Goal: Information Seeking & Learning: Learn about a topic

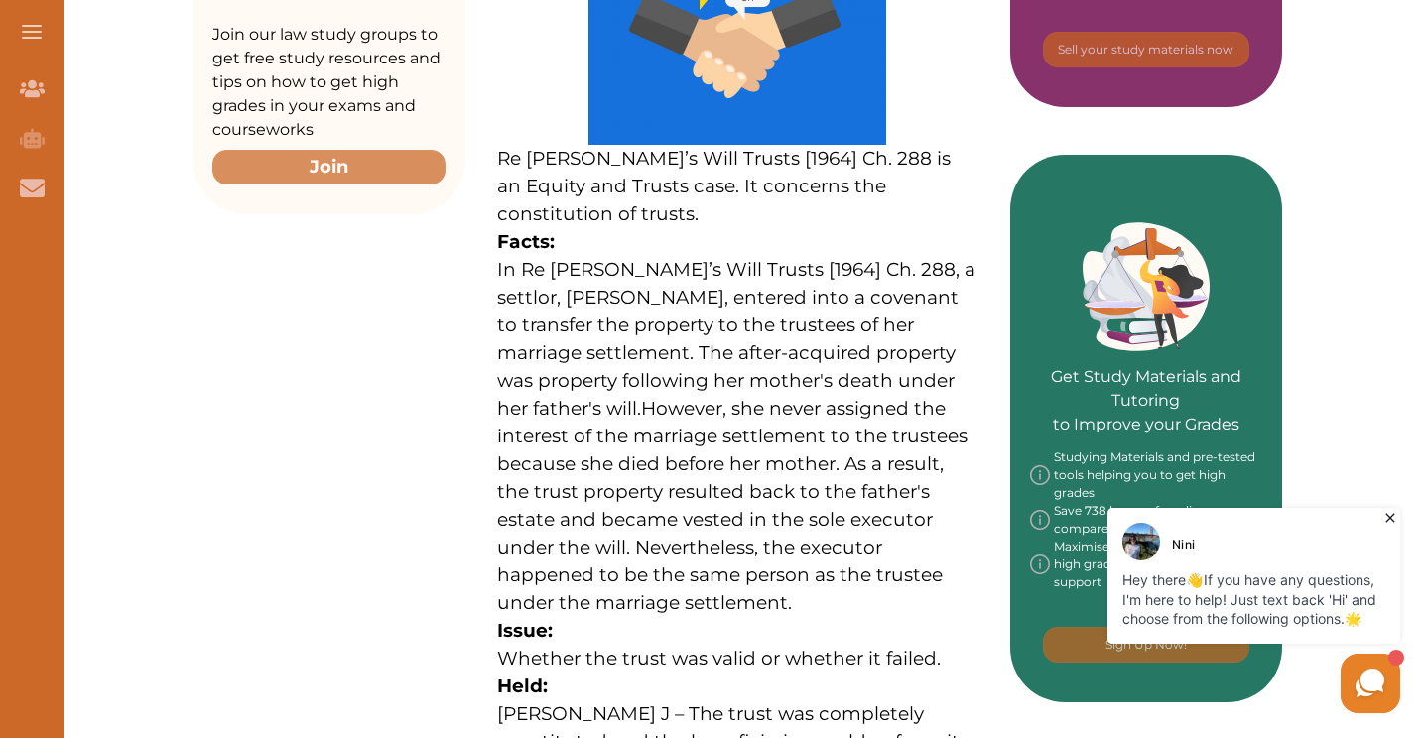
scroll to position [675, 0]
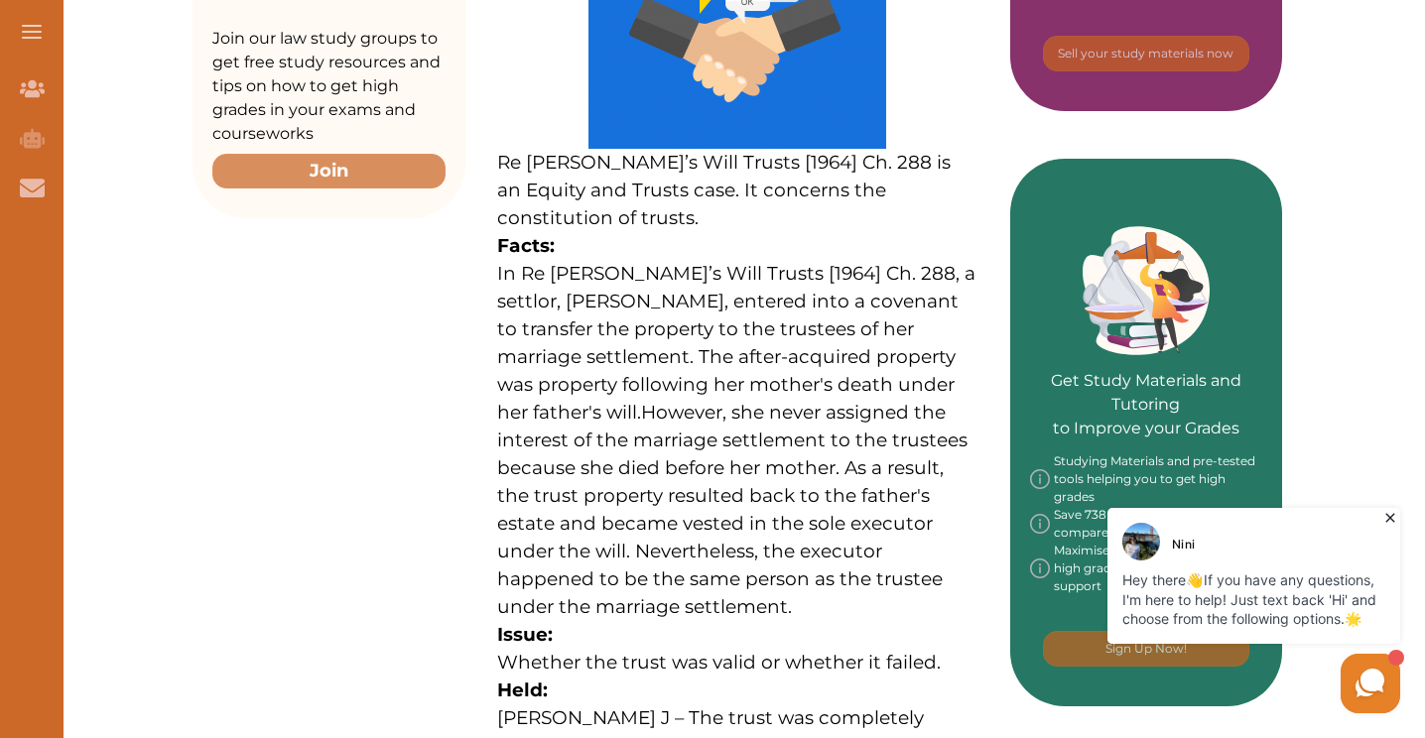
drag, startPoint x: 849, startPoint y: 124, endPoint x: 584, endPoint y: 133, distance: 265.0
click at [584, 151] on span "Re [PERSON_NAME]’s Will Trusts [1964] Ch. 288 is an Equity and Trusts case. It …" at bounding box center [723, 190] width 453 height 78
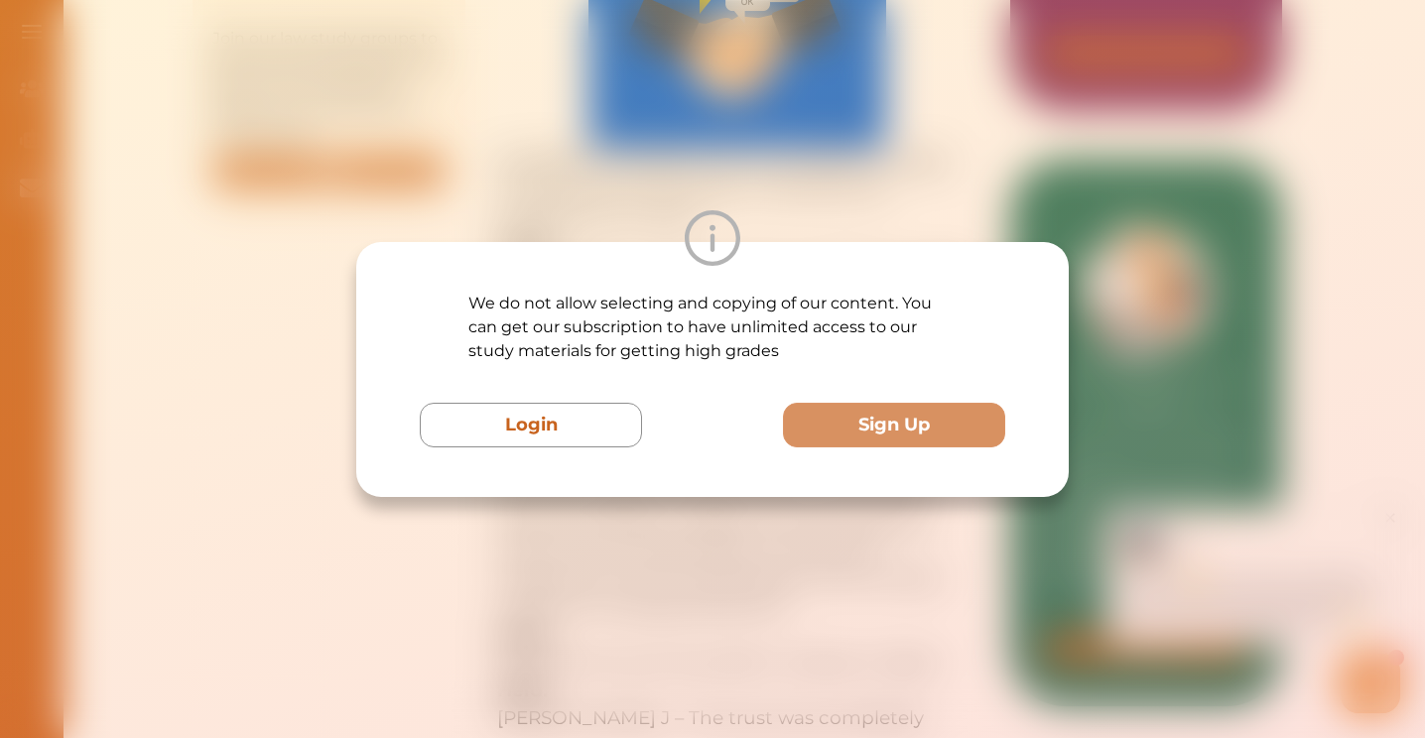
click at [764, 420] on div "Login Sign Up" at bounding box center [712, 425] width 585 height 45
click at [721, 574] on div "We do not allow selecting and copying of our content. You can get our subscript…" at bounding box center [712, 369] width 1425 height 738
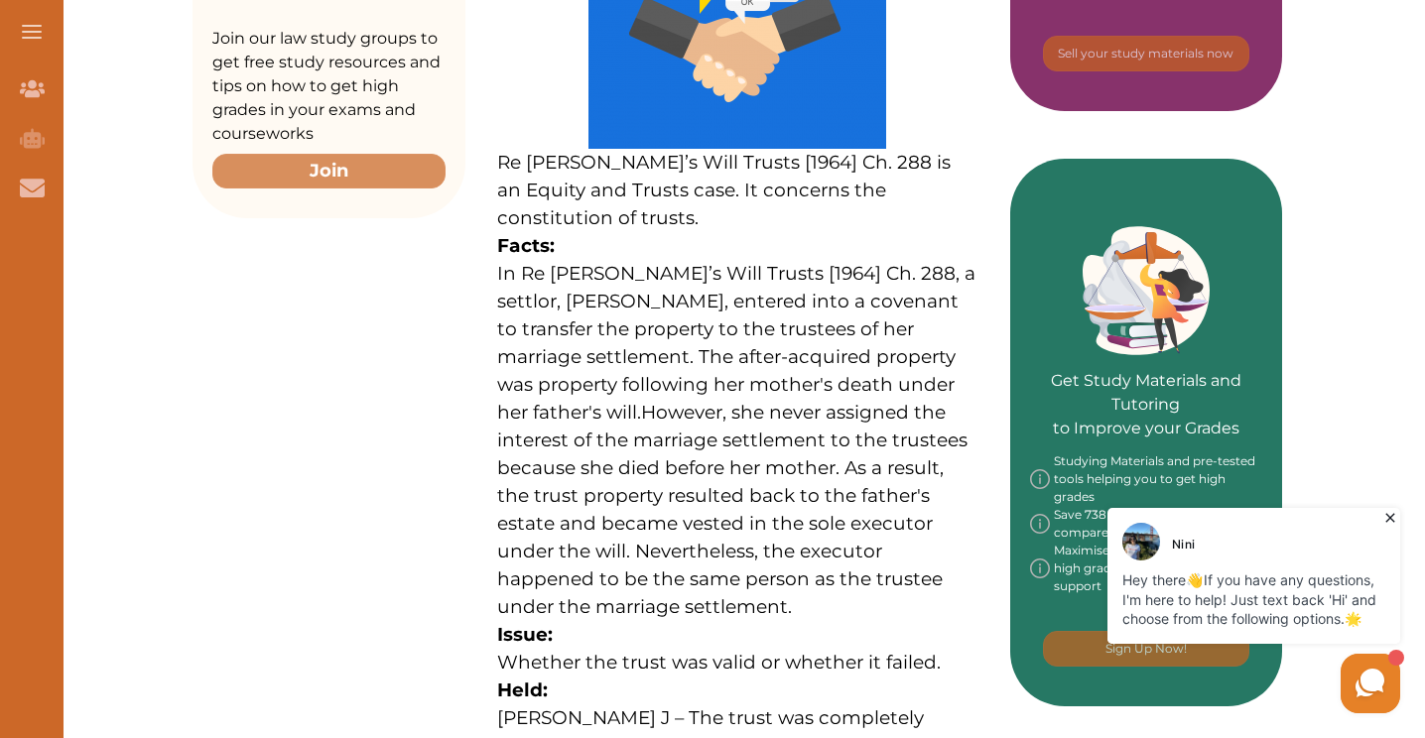
drag, startPoint x: 538, startPoint y: 240, endPoint x: 697, endPoint y: 243, distance: 159.8
click at [697, 262] on span "In Re [PERSON_NAME]’s Will Trusts [1964] Ch. 288, a settlor, [PERSON_NAME], ent…" at bounding box center [736, 343] width 478 height 162
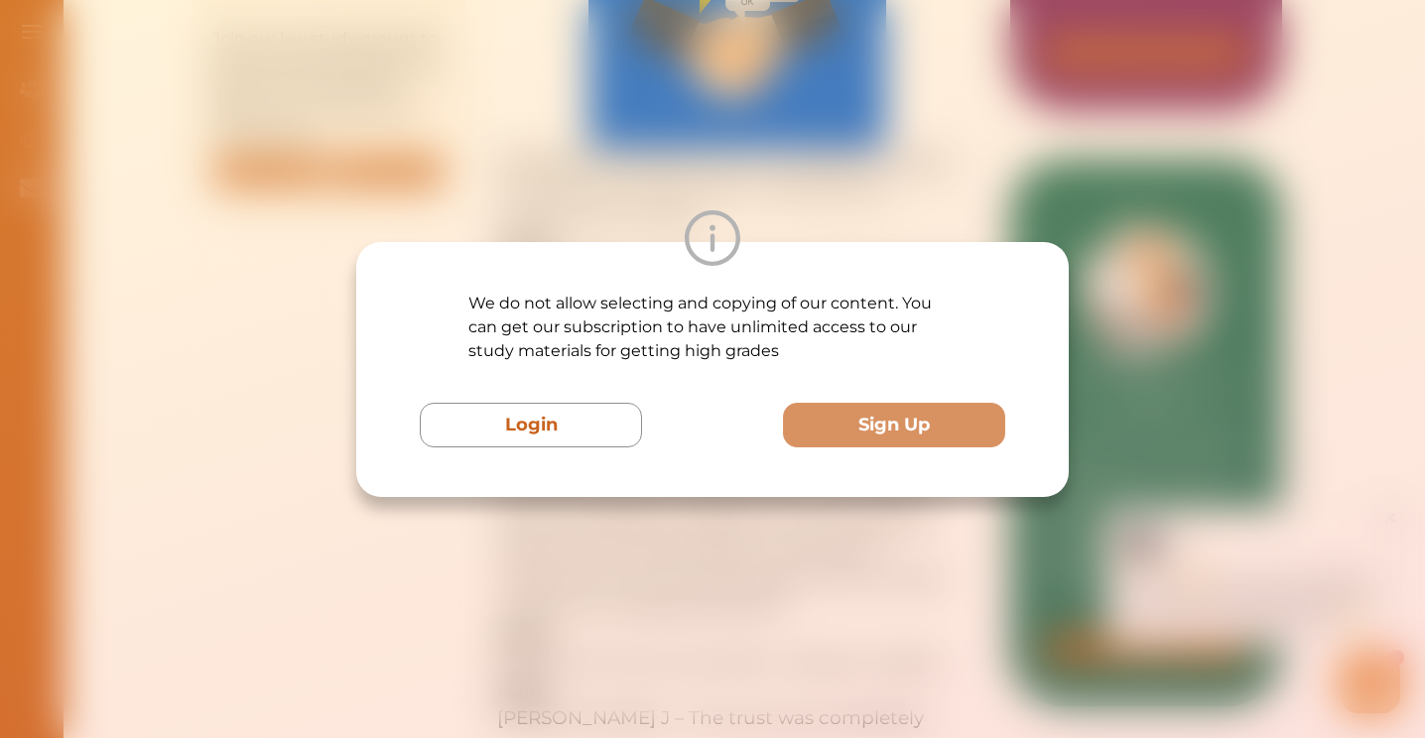
click at [667, 181] on div "We do not allow selecting and copying of our content. You can get our subscript…" at bounding box center [712, 369] width 1425 height 738
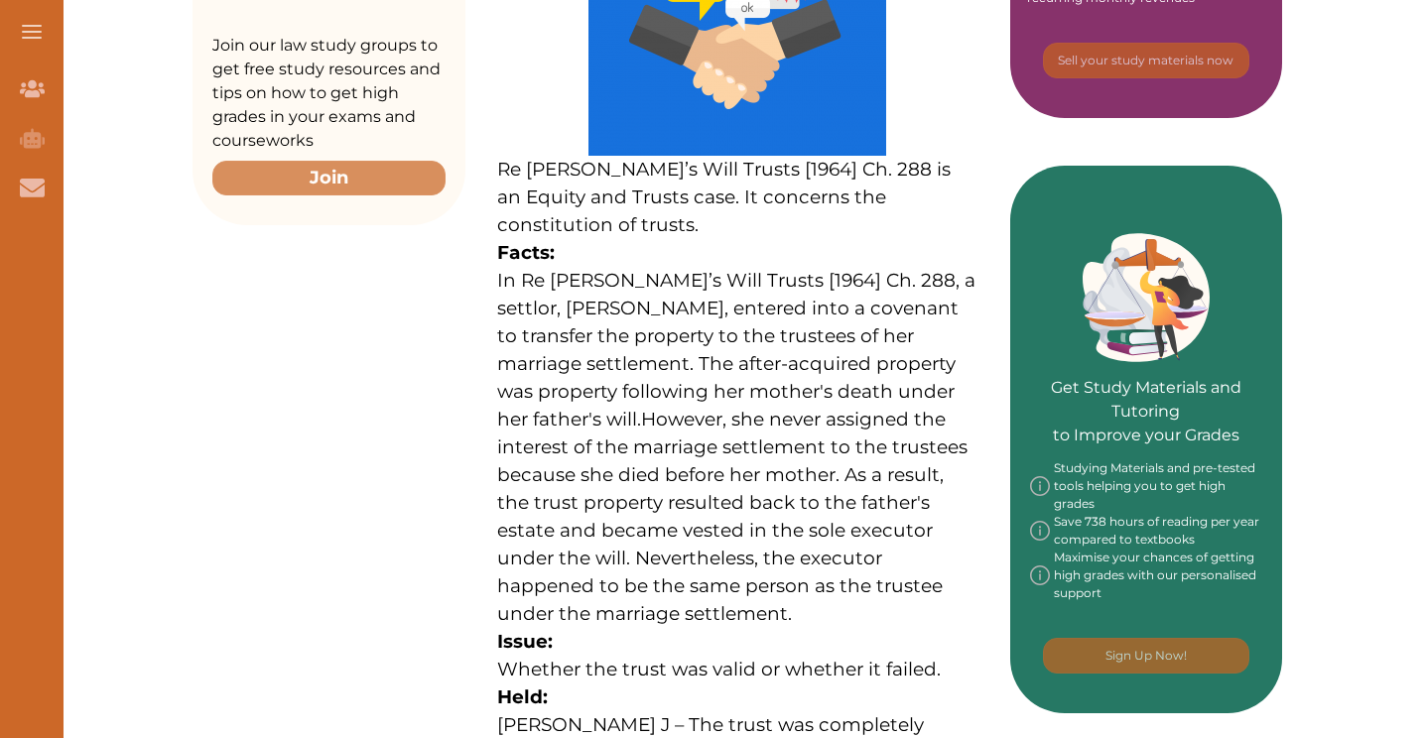
scroll to position [675, 0]
